Goal: Information Seeking & Learning: Find specific fact

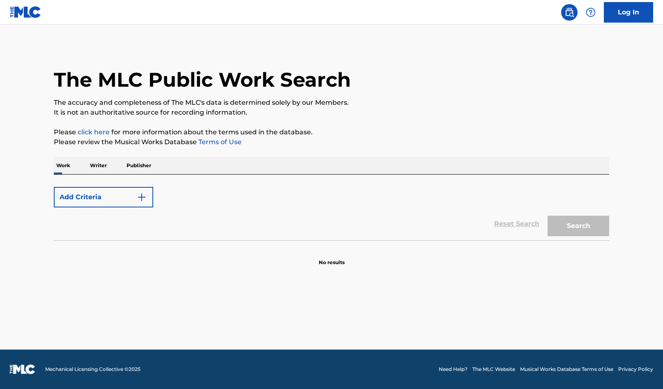
click at [135, 166] on p "Publisher" at bounding box center [139, 165] width 30 height 17
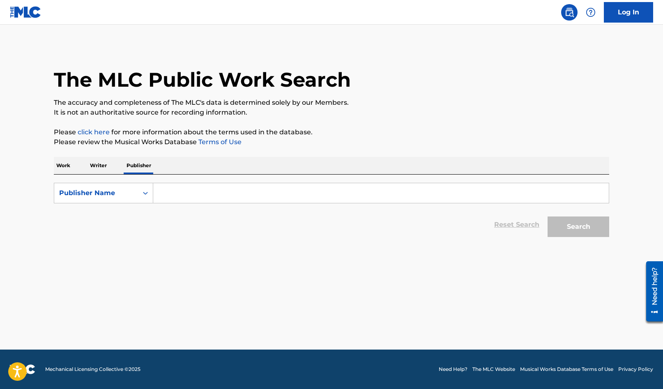
click at [224, 190] on input "Search Form" at bounding box center [381, 193] width 456 height 20
paste input "[DOMAIN_NAME]"
drag, startPoint x: 187, startPoint y: 194, endPoint x: 256, endPoint y: 194, distance: 69.9
click at [256, 194] on input "[DOMAIN_NAME]" at bounding box center [381, 193] width 456 height 20
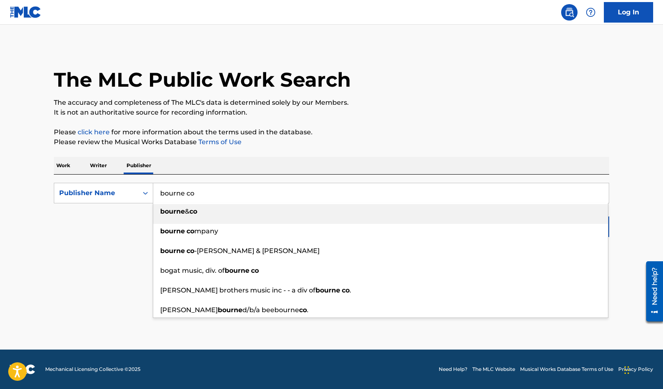
click at [235, 210] on div "bourne & co" at bounding box center [380, 211] width 455 height 15
type input "bourne & co"
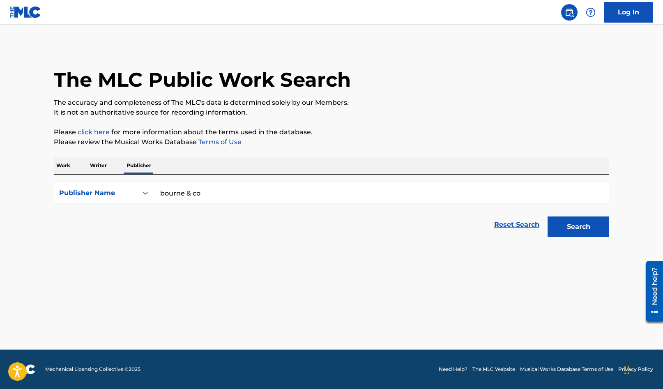
click at [574, 228] on button "Search" at bounding box center [579, 227] width 62 height 21
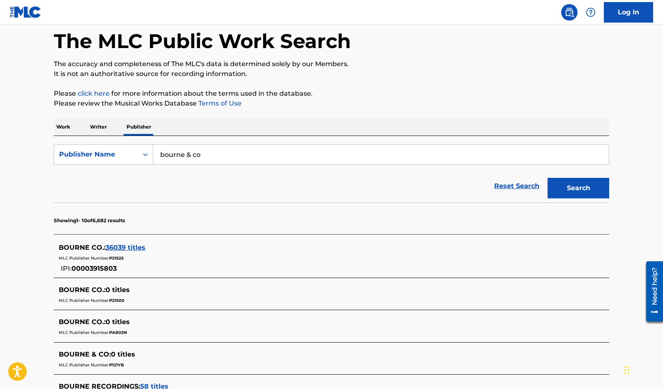
scroll to position [50, 0]
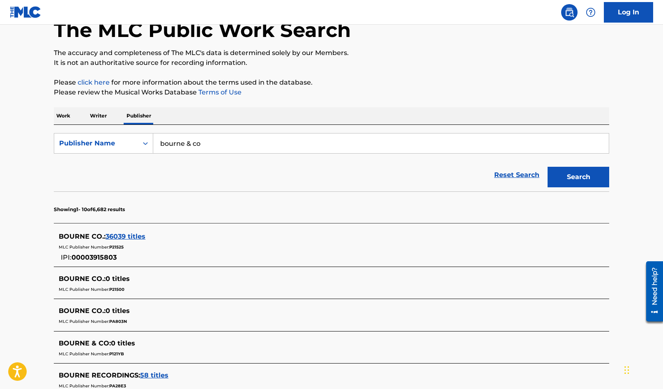
click at [129, 237] on span "36039 titles" at bounding box center [126, 237] width 40 height 8
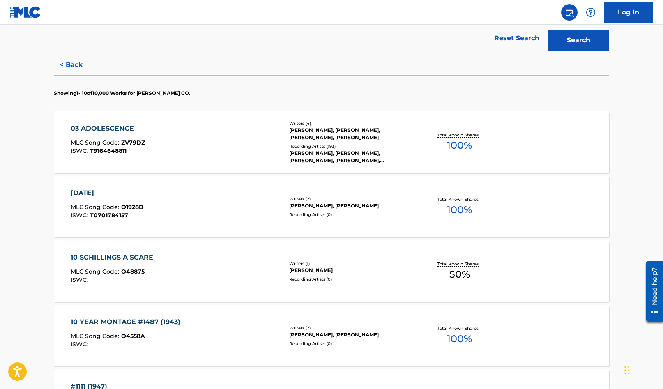
scroll to position [297, 0]
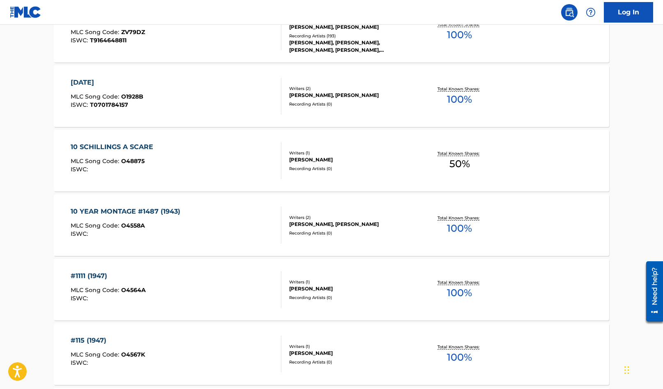
click at [459, 292] on span "100 %" at bounding box center [459, 293] width 25 height 15
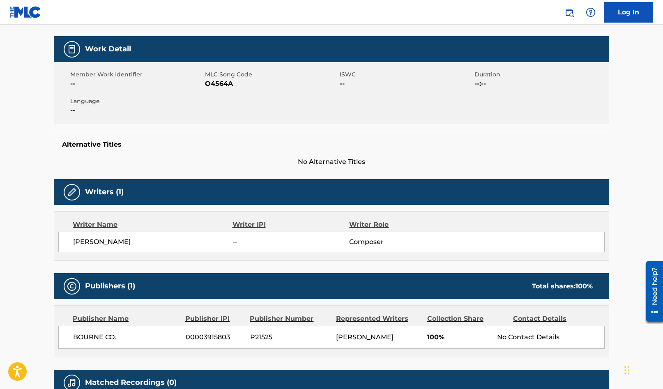
scroll to position [170, 0]
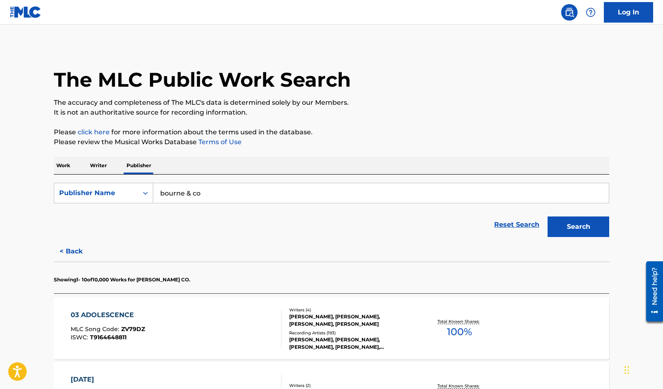
click at [65, 164] on p "Work" at bounding box center [63, 165] width 19 height 17
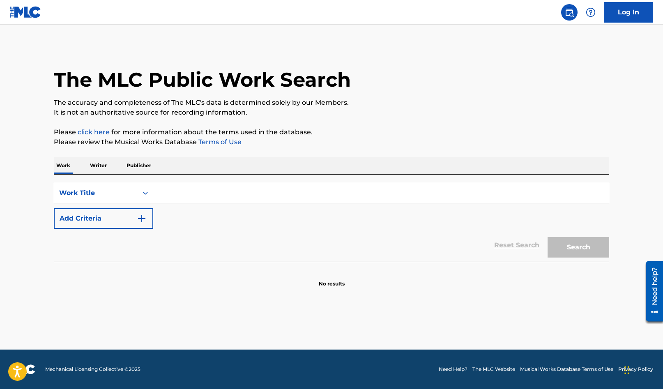
click at [178, 190] on input "Search Form" at bounding box center [381, 193] width 456 height 20
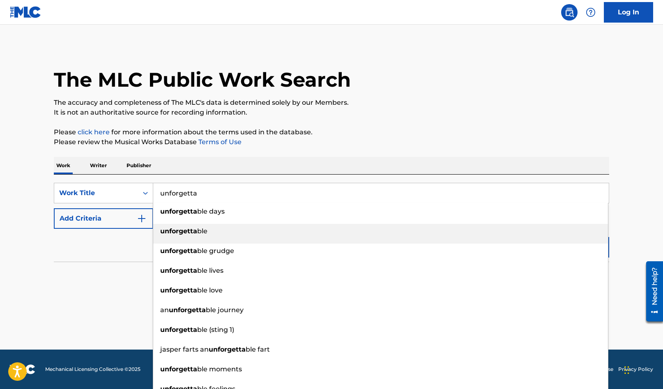
click at [166, 230] on strong "unforgetta" at bounding box center [178, 231] width 37 height 8
type input "unforgettable"
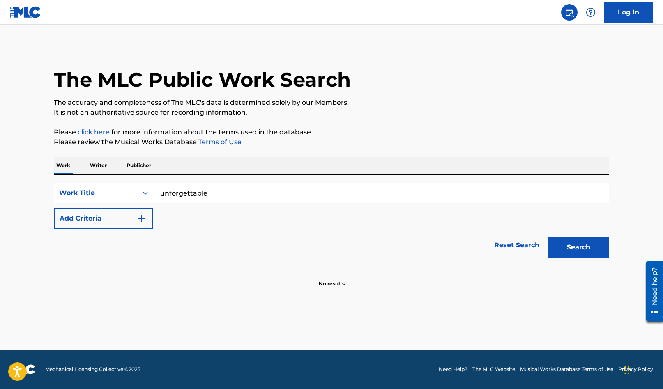
click at [127, 216] on button "Add Criteria" at bounding box center [103, 218] width 99 height 21
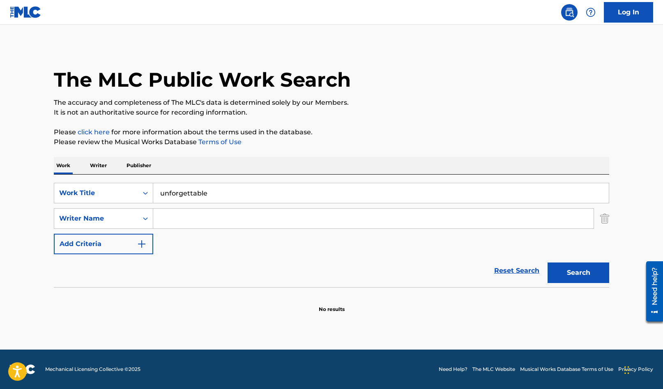
click at [127, 216] on div "Writer Name" at bounding box center [96, 219] width 74 height 10
click at [133, 226] on div "Writer Name" at bounding box center [96, 219] width 84 height 16
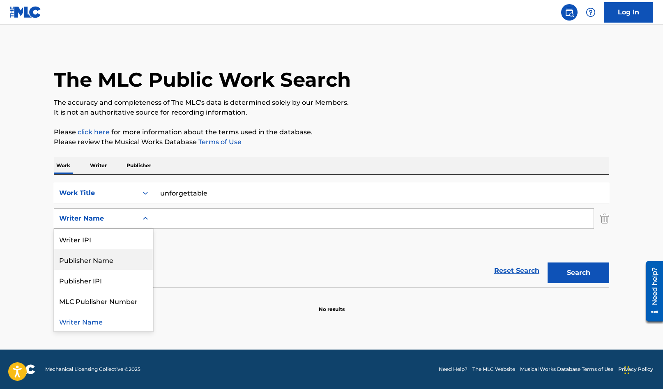
click at [123, 256] on div "Publisher Name" at bounding box center [103, 259] width 99 height 21
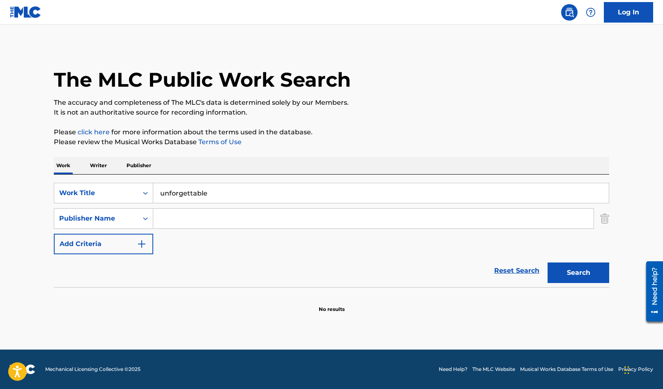
click at [189, 217] on input "Search Form" at bounding box center [373, 219] width 440 height 20
type input "bourne"
click at [548, 263] on button "Search" at bounding box center [579, 273] width 62 height 21
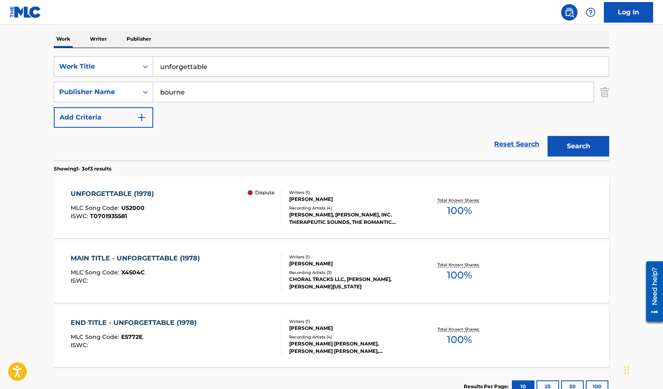
scroll to position [131, 0]
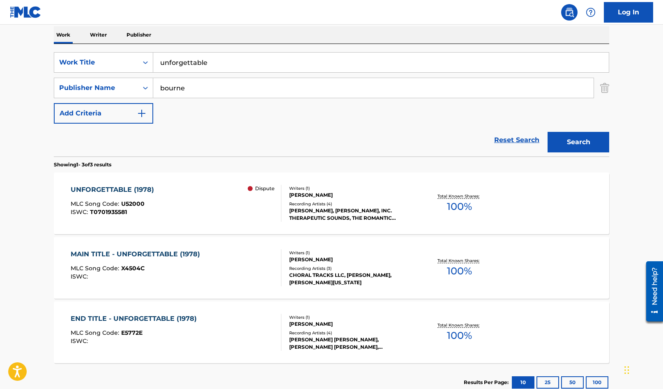
click at [377, 201] on div "Recording Artists ( 4 )" at bounding box center [351, 204] width 124 height 6
